Goal: Navigation & Orientation: Find specific page/section

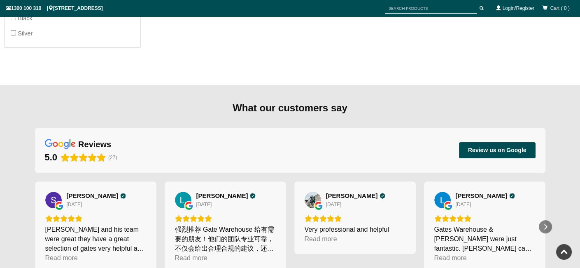
scroll to position [803, 0]
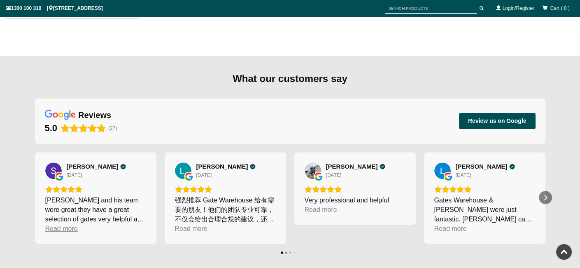
click at [58, 225] on div "Read more" at bounding box center [61, 228] width 33 height 9
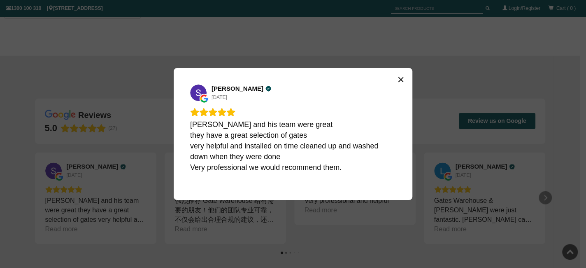
click at [399, 77] on icon "Close" at bounding box center [401, 79] width 5 height 5
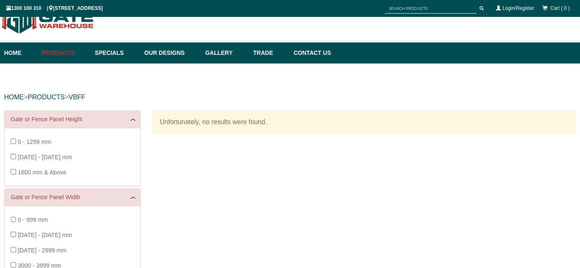
scroll to position [21, 0]
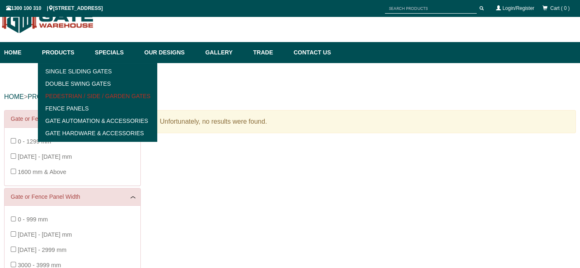
click at [79, 93] on link "Pedestrian / Side / Garden Gates" at bounding box center [97, 96] width 114 height 12
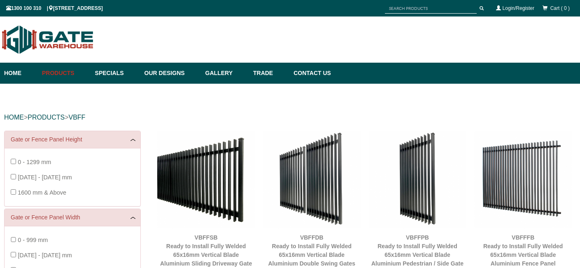
scroll to position [21, 0]
